Goal: Find specific page/section: Find specific page/section

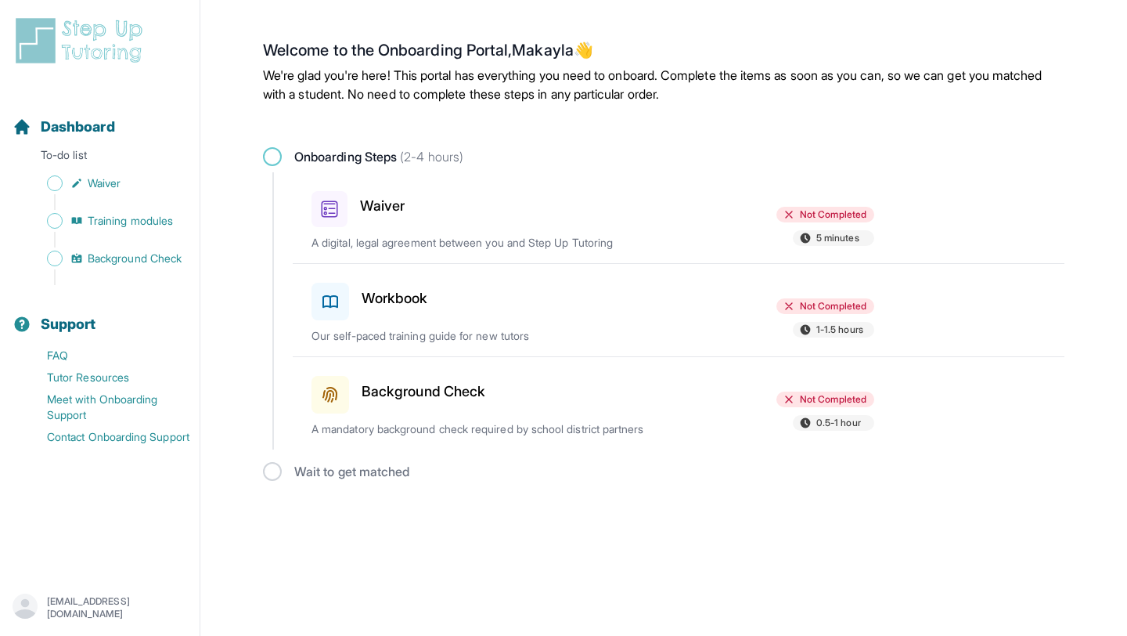
click at [351, 215] on div "Waiver" at bounding box center [403, 206] width 182 height 42
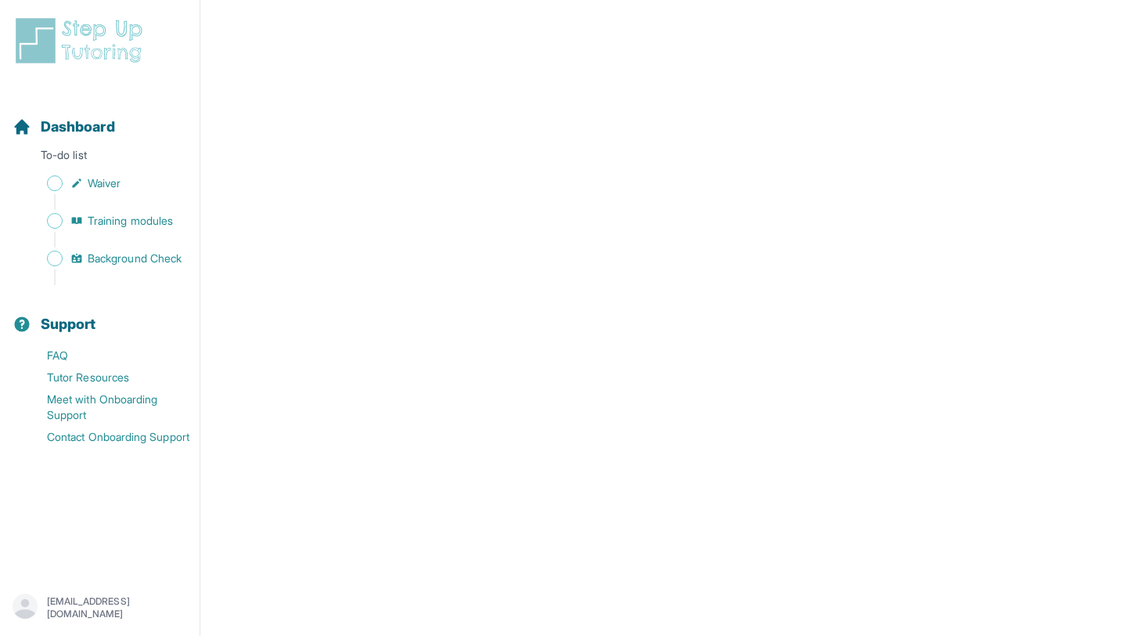
scroll to position [2702, 0]
click at [60, 188] on span "Sidebar" at bounding box center [55, 183] width 16 height 16
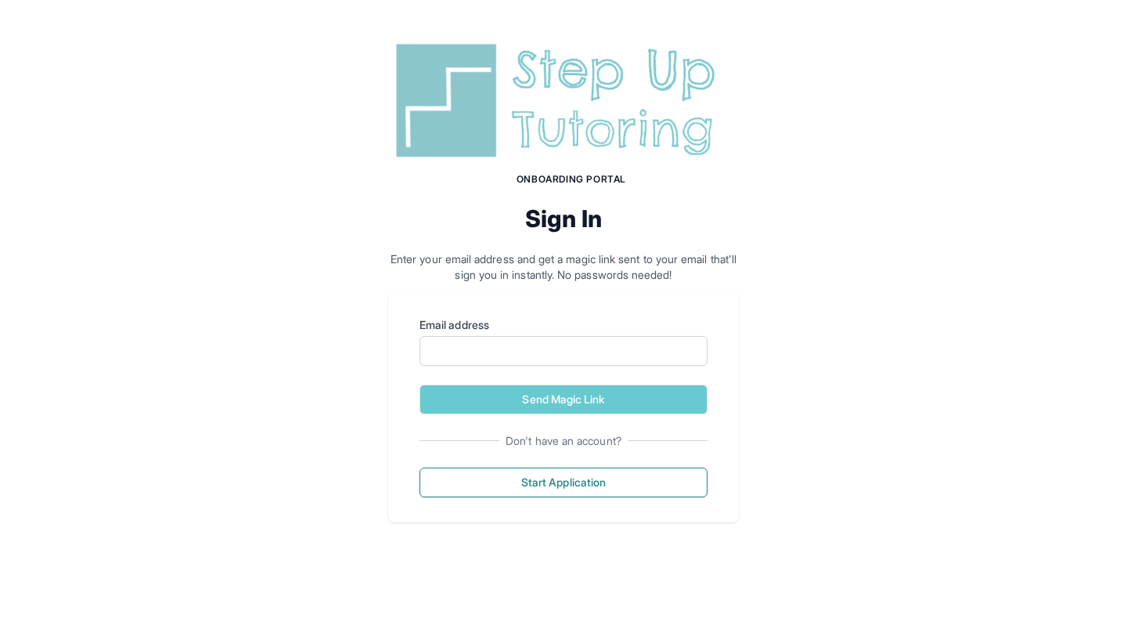
click at [583, 373] on form "Email address Send Magic Link" at bounding box center [564, 365] width 288 height 97
click at [554, 351] on input "Email address" at bounding box center [564, 351] width 288 height 30
type input "**********"
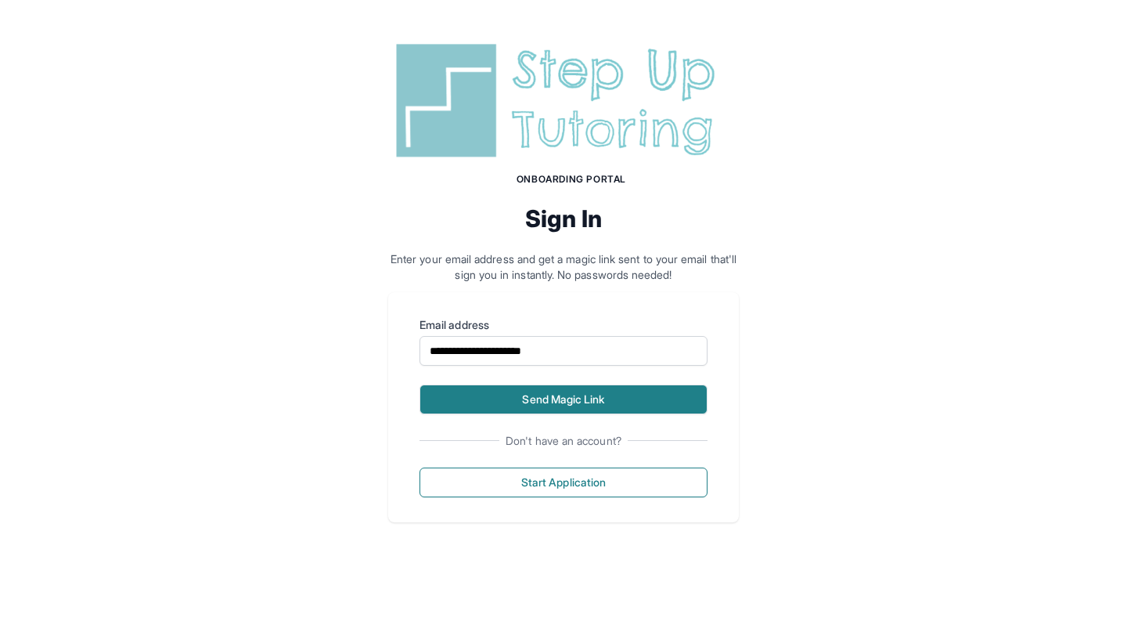
click at [576, 398] on button "Send Magic Link" at bounding box center [564, 399] width 288 height 30
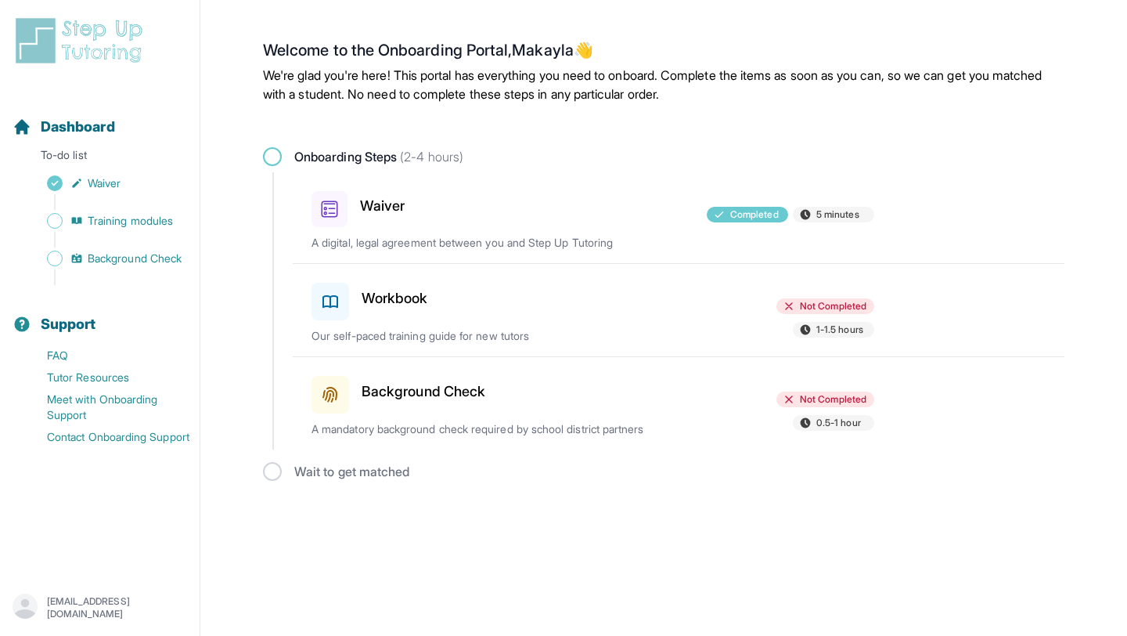
click at [386, 297] on h3 "Workbook" at bounding box center [395, 298] width 67 height 22
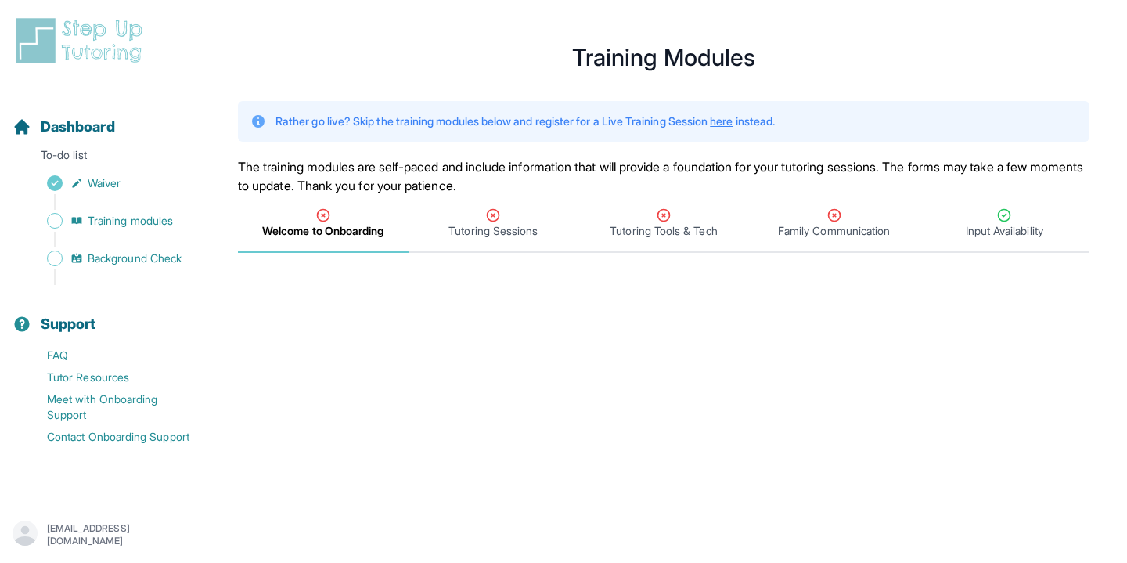
scroll to position [9, 0]
click at [500, 219] on icon "Tabs" at bounding box center [493, 215] width 16 height 16
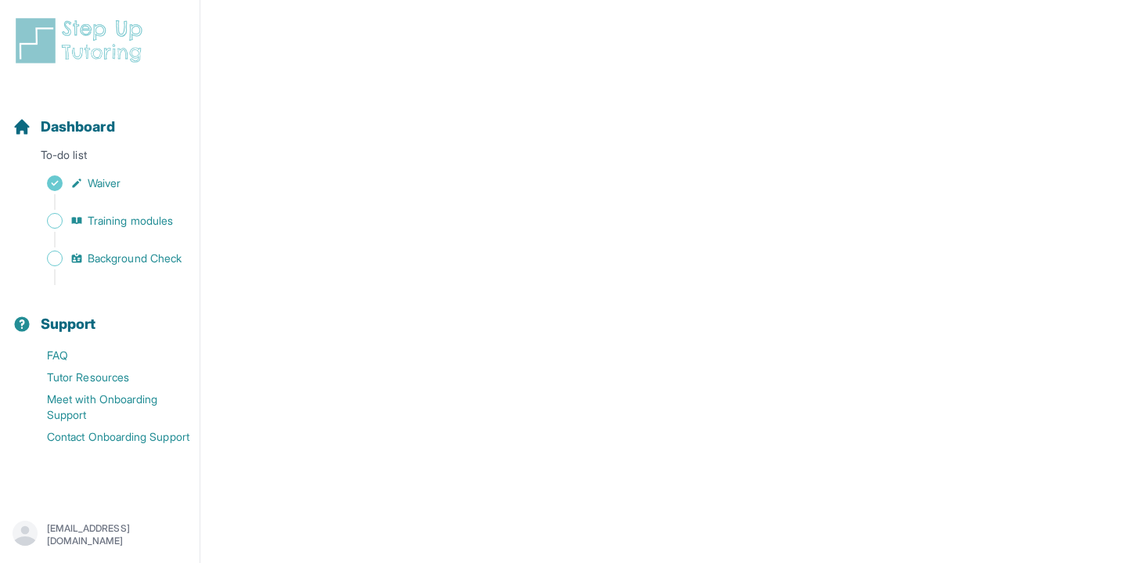
scroll to position [686, 0]
